Goal: Information Seeking & Learning: Learn about a topic

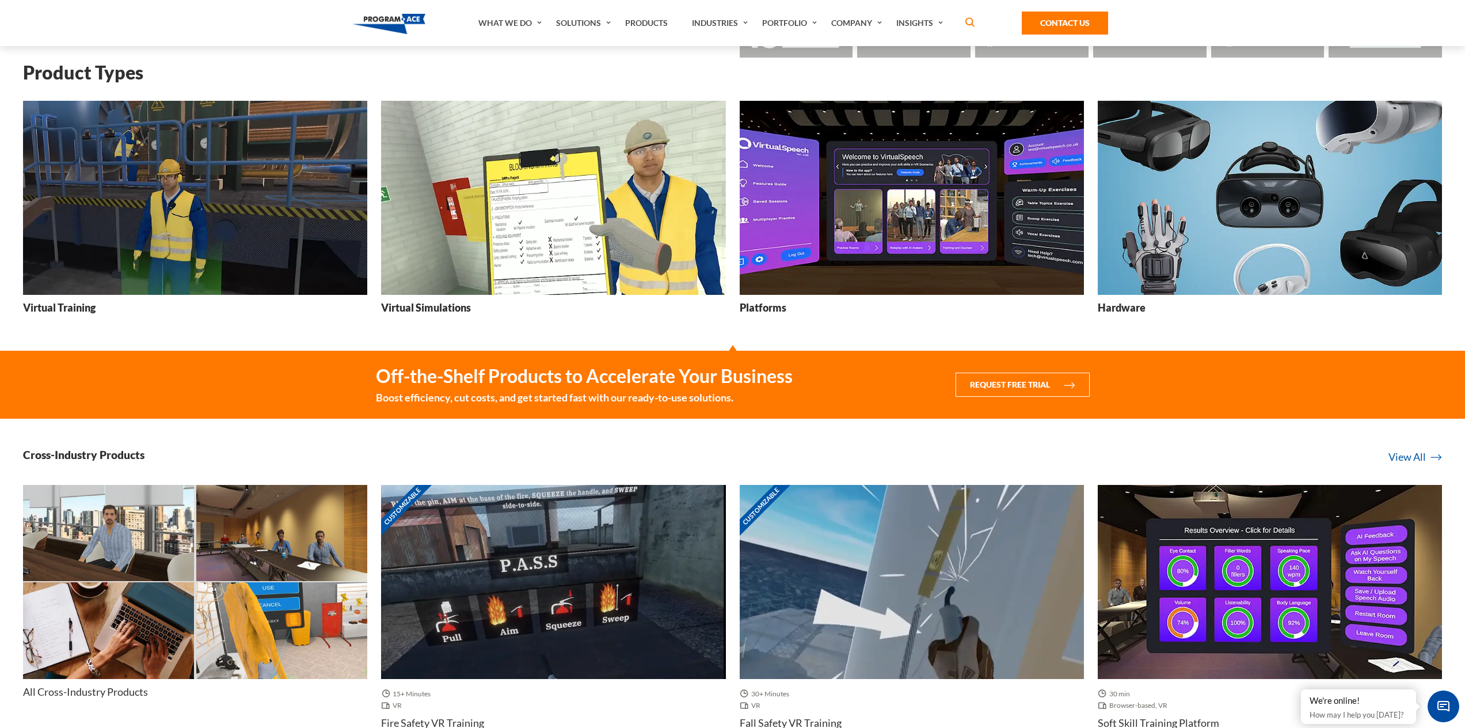
scroll to position [345, 0]
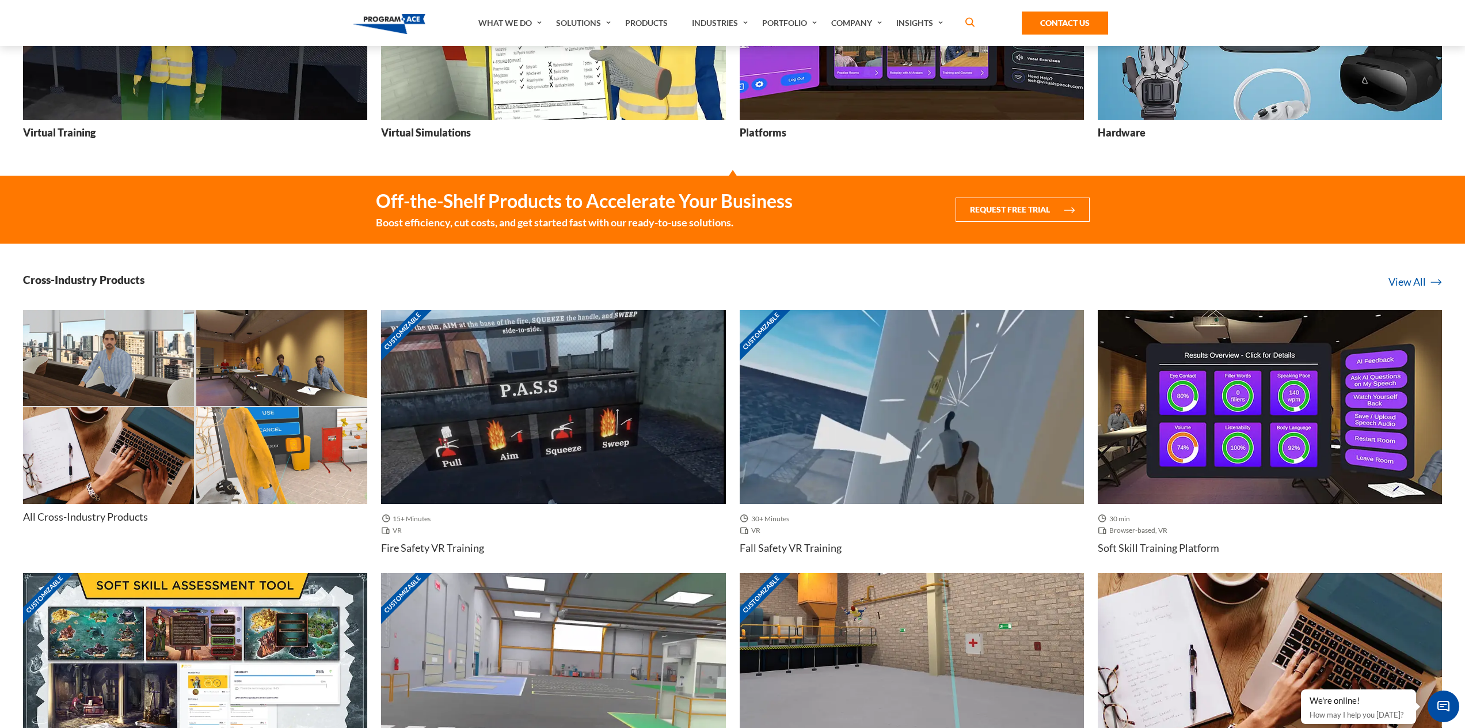
click at [519, 398] on img at bounding box center [553, 407] width 344 height 194
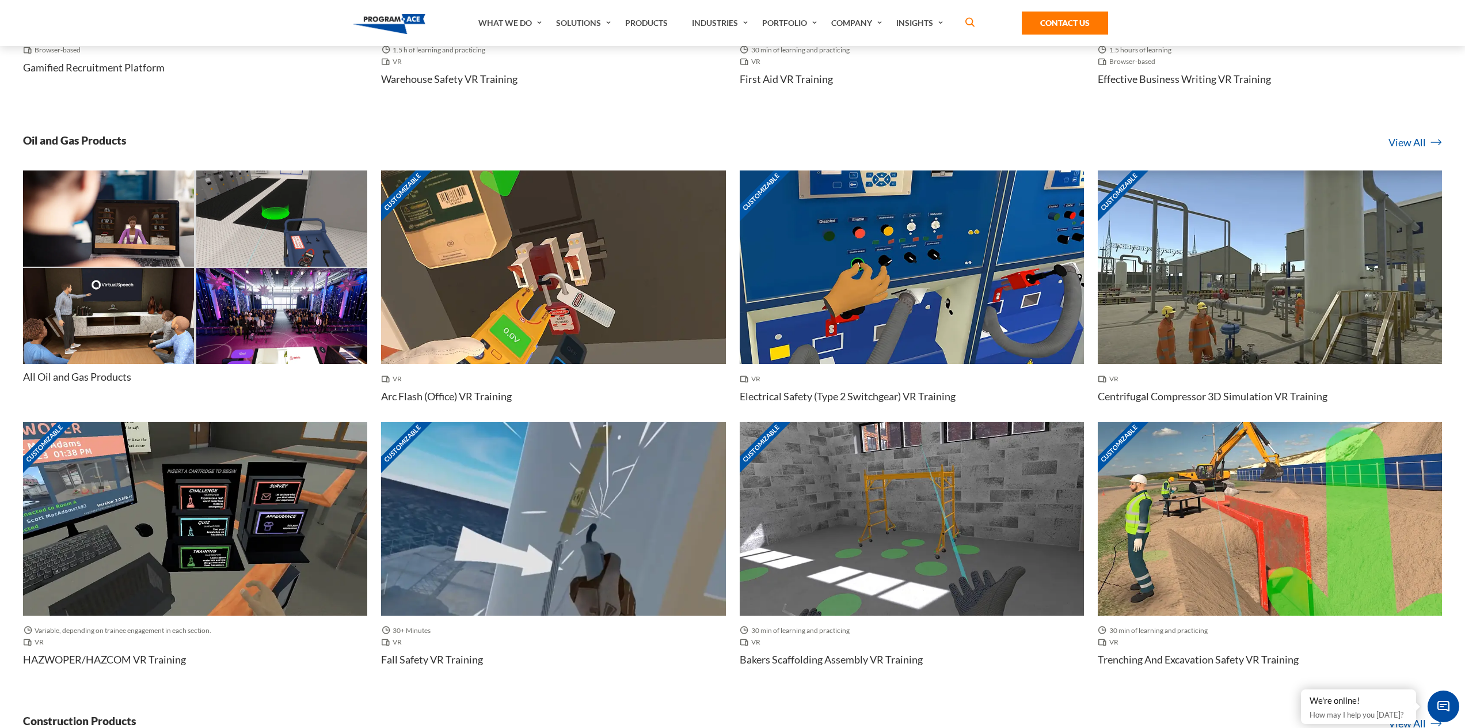
scroll to position [1094, 0]
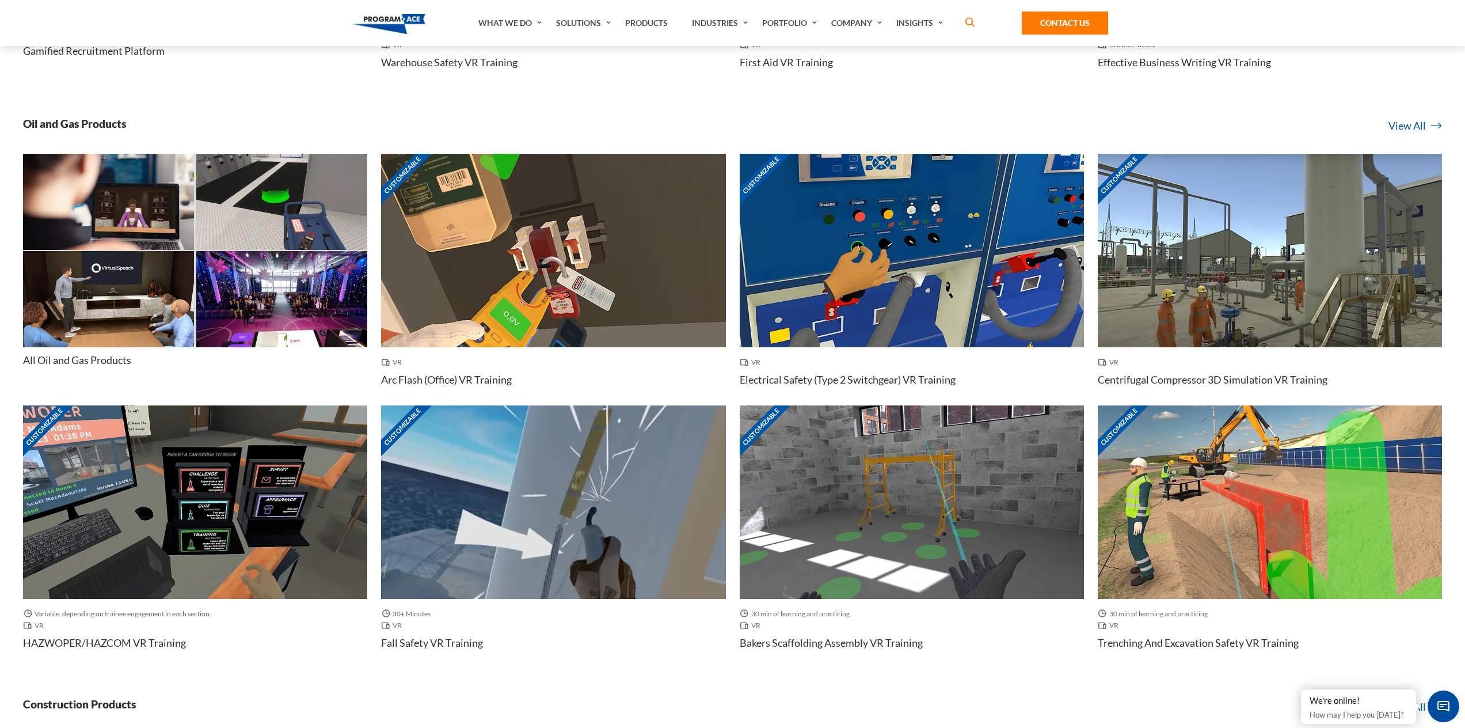
click at [1237, 254] on img at bounding box center [1270, 251] width 344 height 194
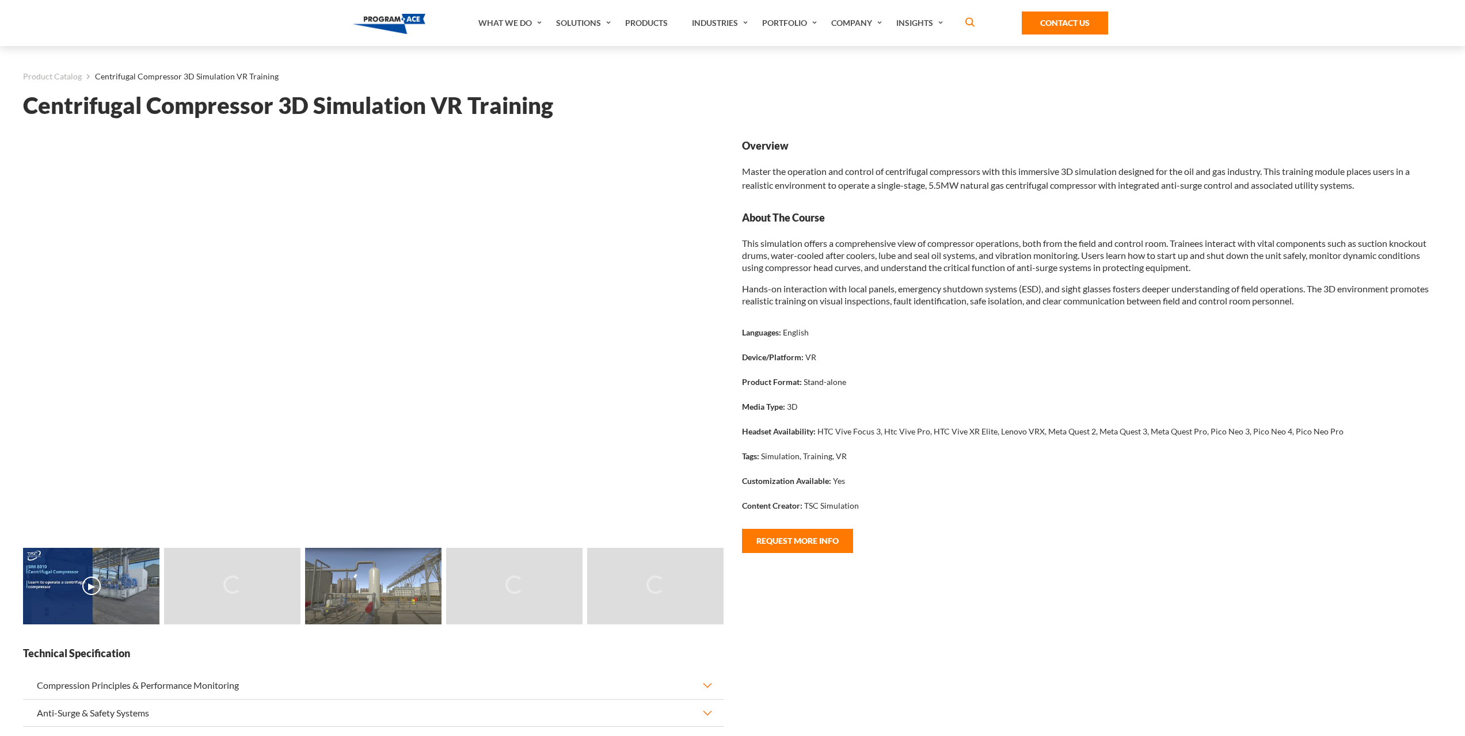
click at [826, 637] on div "Overview Master the operation and control of centrifugal compressors with this …" at bounding box center [1092, 474] width 719 height 670
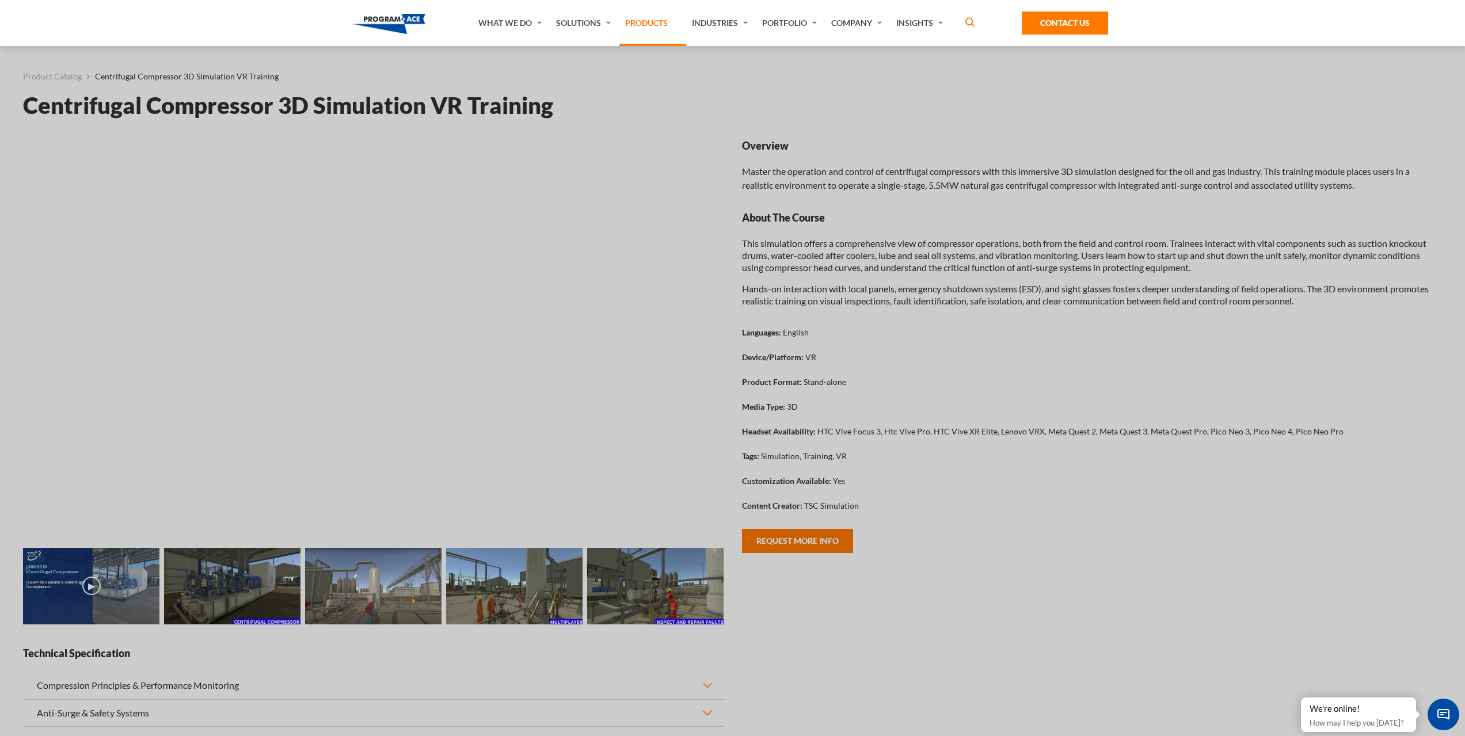
click at [642, 22] on link "Products" at bounding box center [652, 23] width 67 height 46
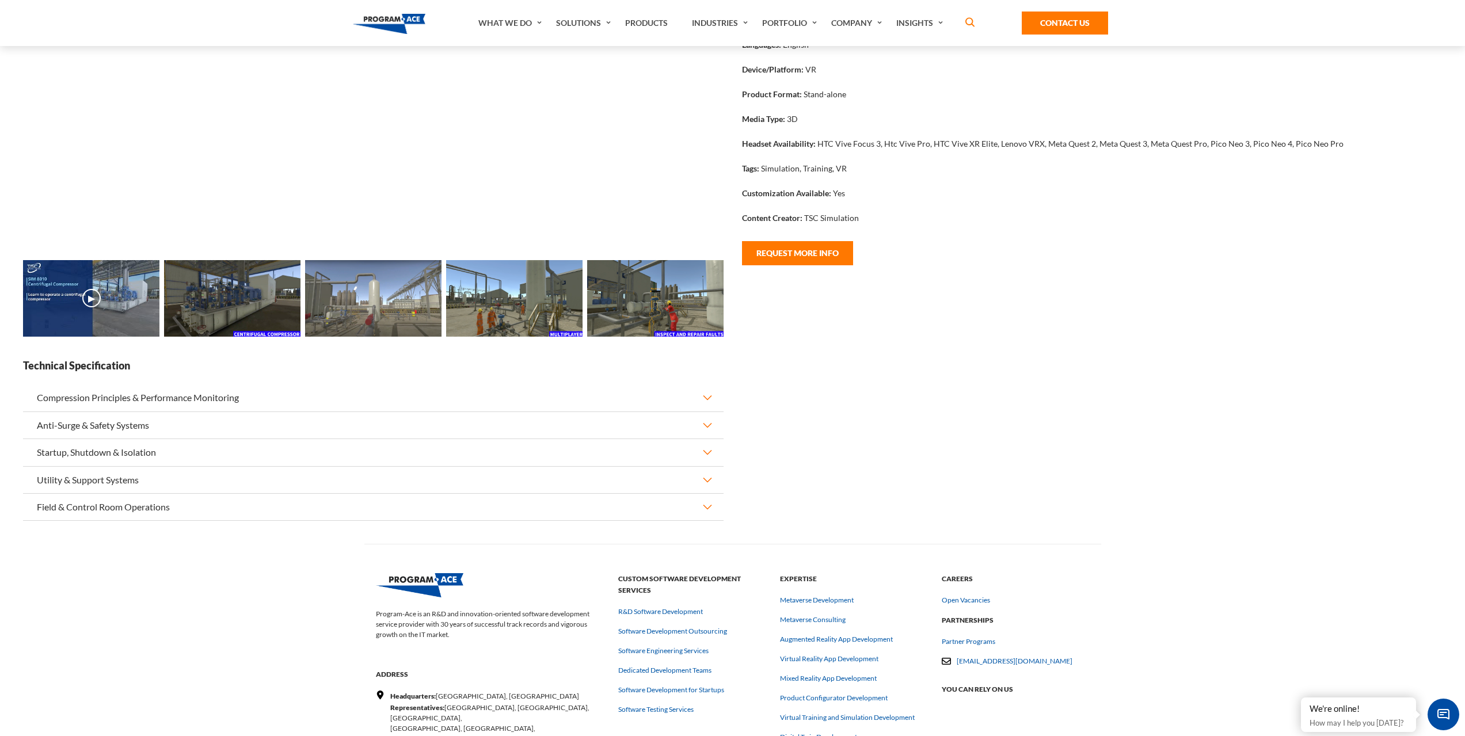
scroll to position [443, 0]
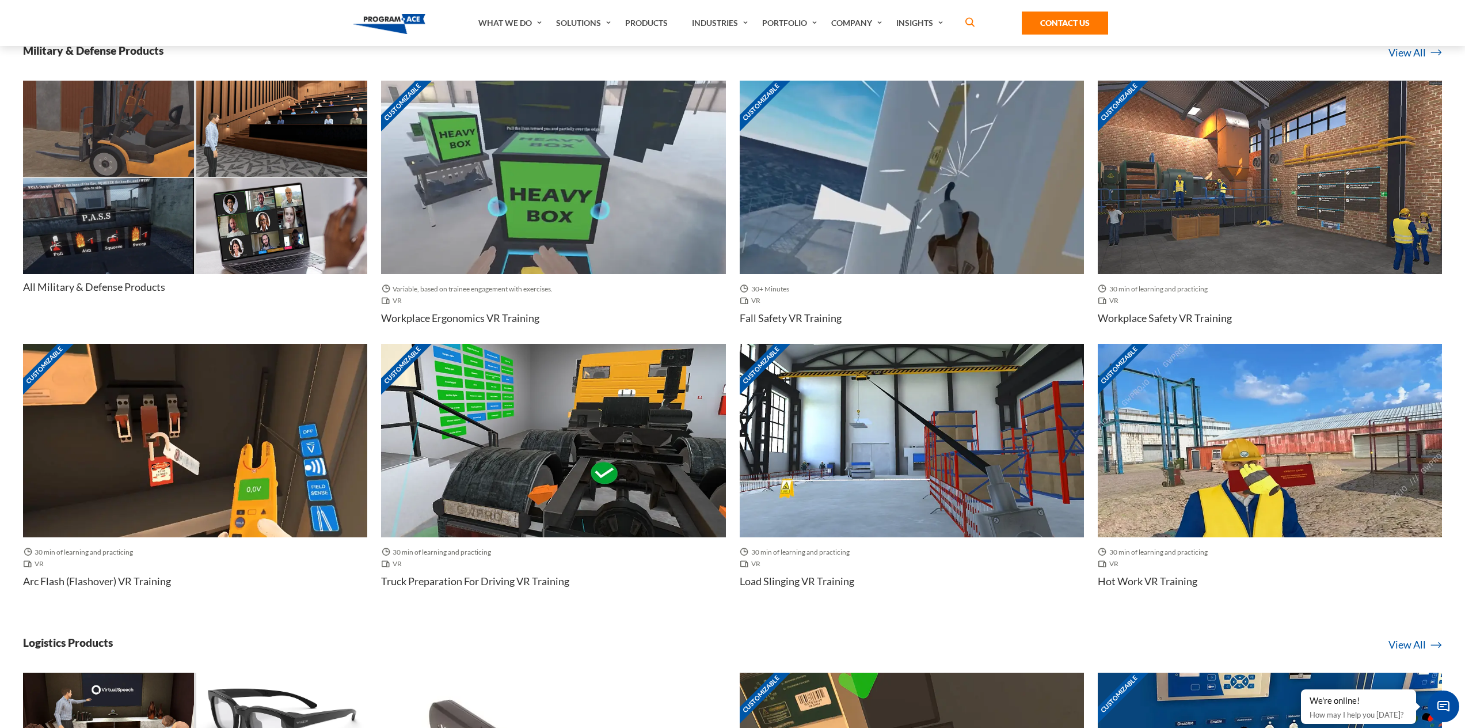
scroll to position [4662, 0]
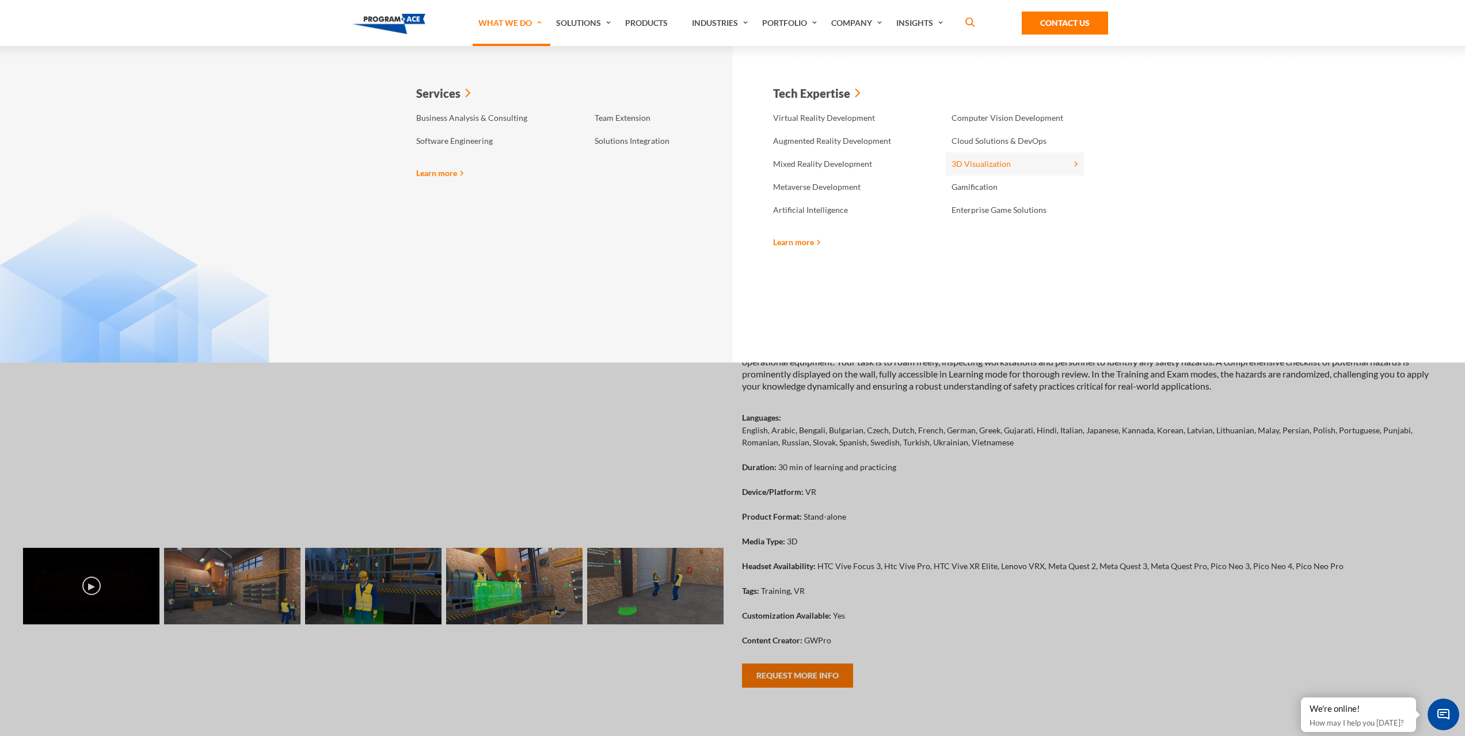
click at [978, 163] on link "3D Visualization" at bounding box center [1015, 164] width 138 height 23
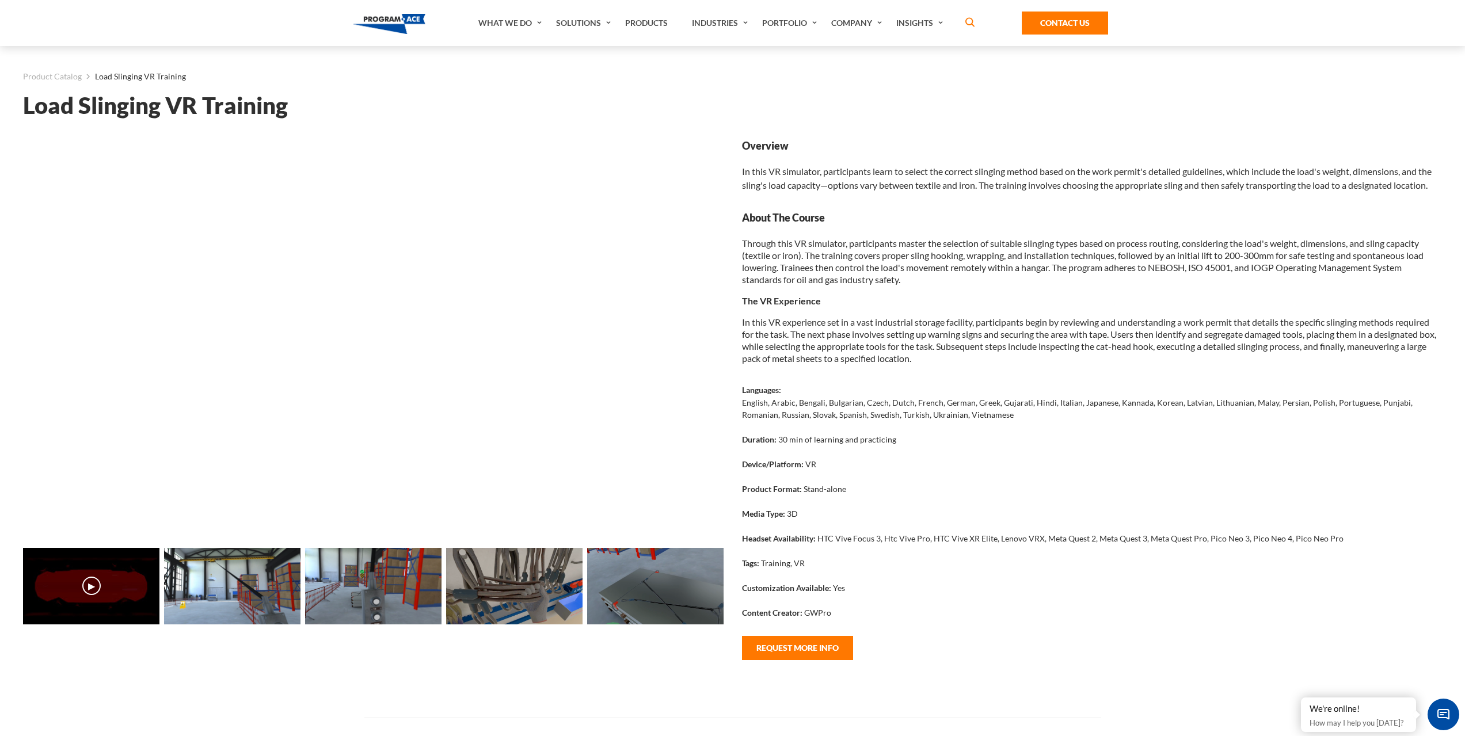
click at [184, 35] on nav "What We Do Services Business Analysis & Consulting Software Engineering Team Ex…" at bounding box center [732, 23] width 1465 height 46
